Goal: Task Accomplishment & Management: Complete application form

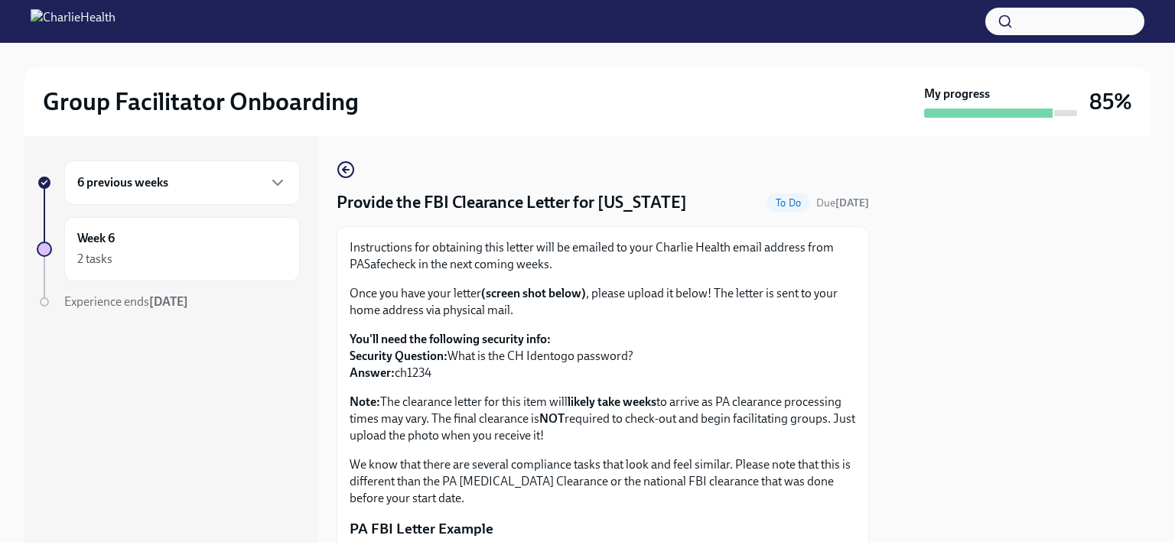
scroll to position [332, 0]
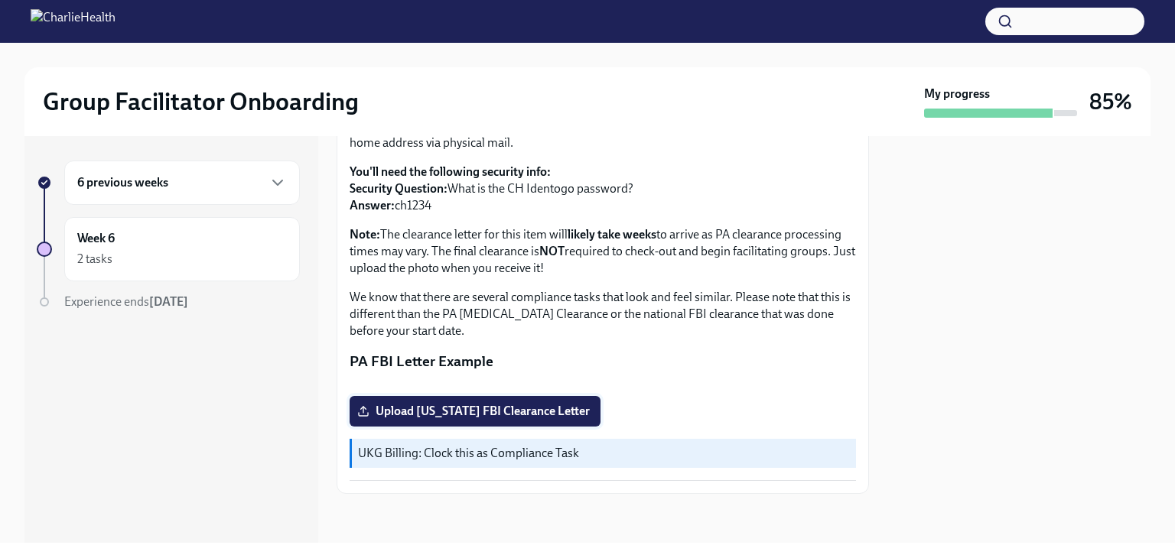
click at [401, 408] on span "Upload [US_STATE] FBI Clearance Letter" at bounding box center [474, 411] width 229 height 15
click at [0, 0] on input "Upload [US_STATE] FBI Clearance Letter" at bounding box center [0, 0] width 0 height 0
click at [187, 184] on div "6 previous weeks" at bounding box center [182, 183] width 210 height 18
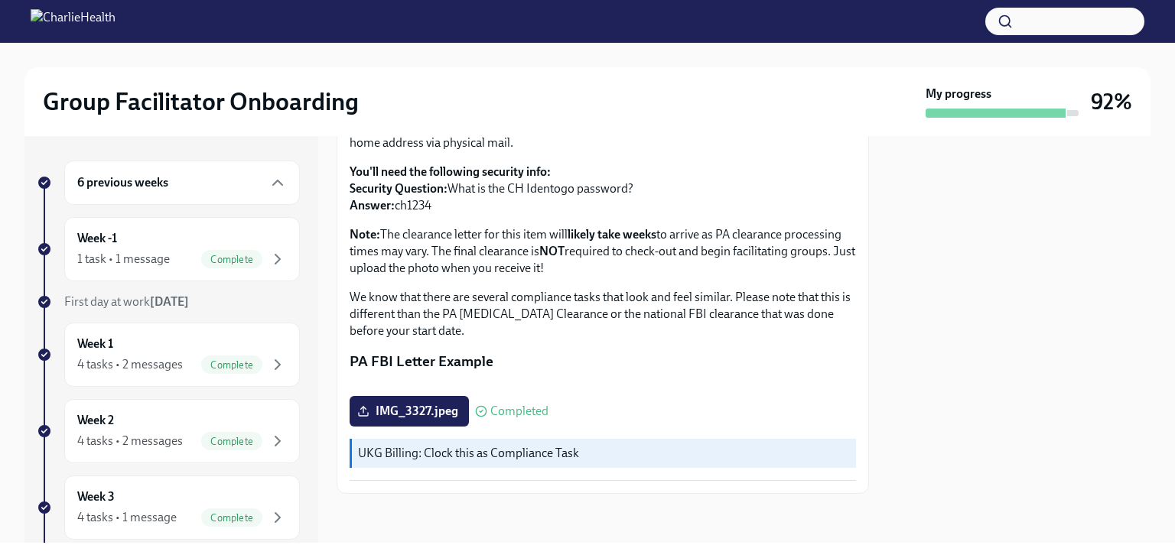
click at [187, 184] on div "6 previous weeks" at bounding box center [182, 183] width 210 height 18
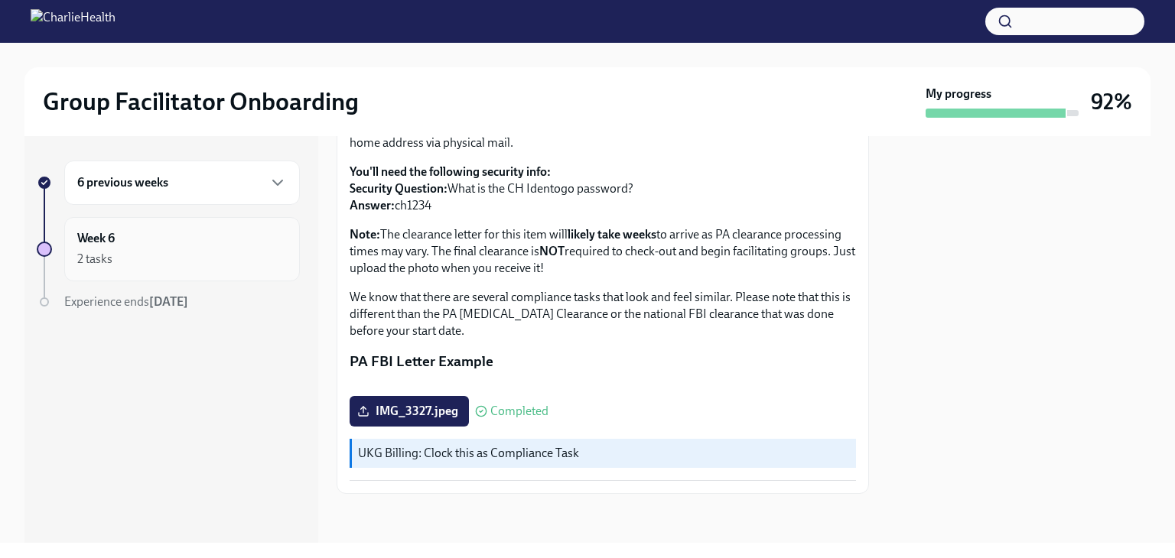
click at [167, 245] on div "Week 6 2 tasks" at bounding box center [182, 249] width 210 height 38
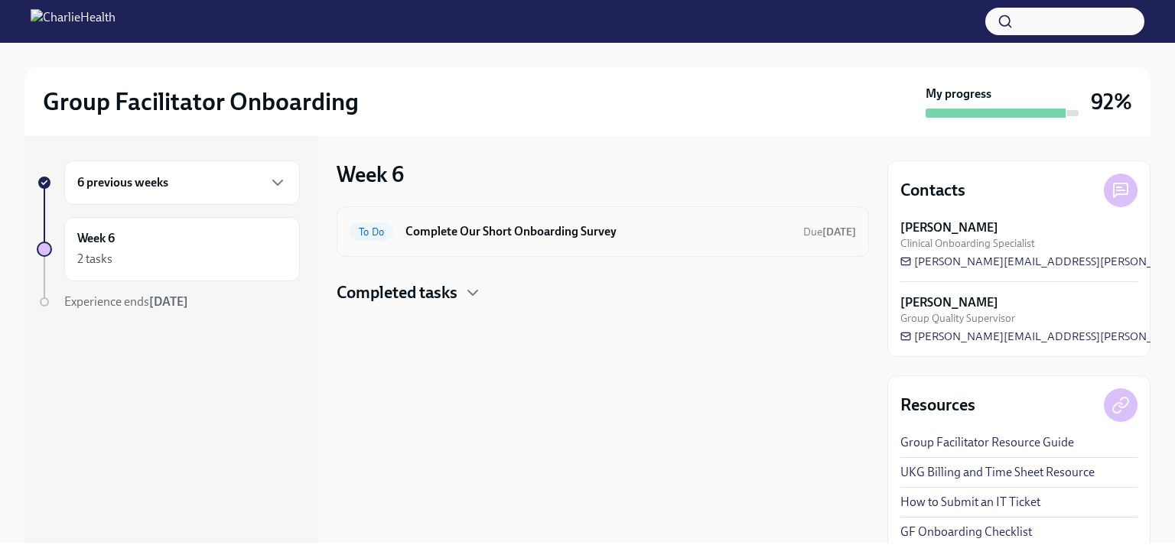
click at [600, 228] on h6 "Complete Our Short Onboarding Survey" at bounding box center [597, 231] width 385 height 17
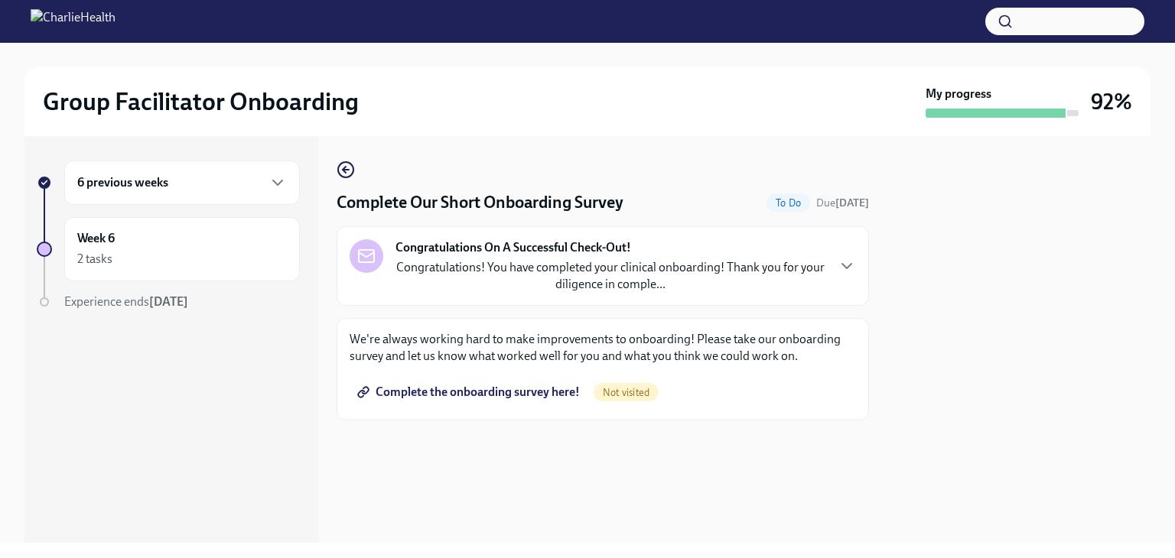
click at [532, 392] on span "Complete the onboarding survey here!" at bounding box center [469, 392] width 219 height 15
